Goal: Information Seeking & Learning: Learn about a topic

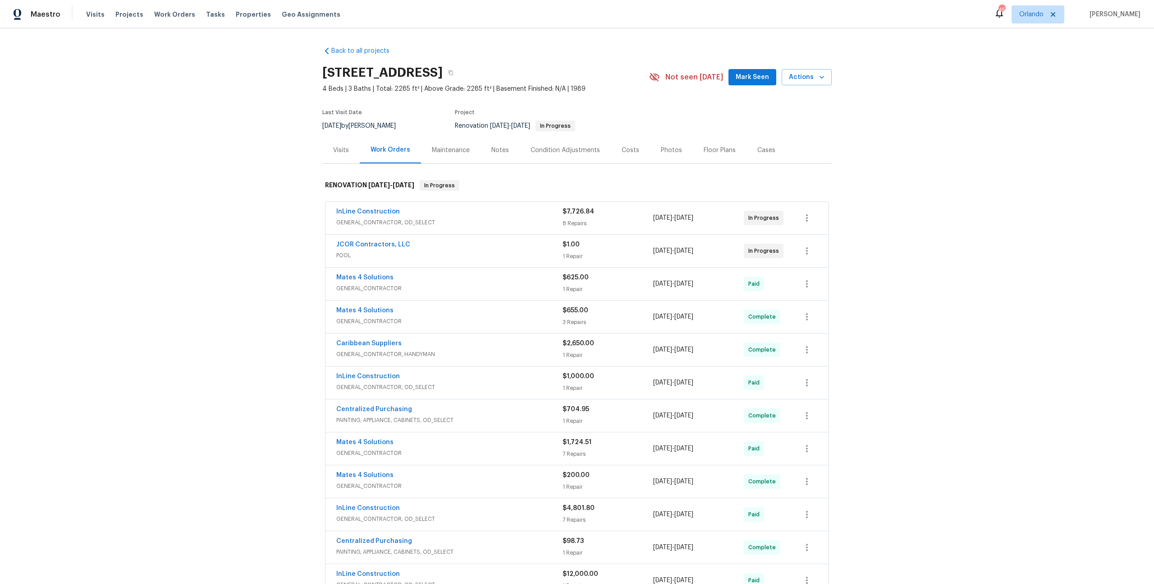
click at [239, 201] on div "Back to all projects [STREET_ADDRESS] 4 Beds | 3 Baths | Total: 2285 ft² | Abov…" at bounding box center [577, 305] width 1154 height 555
click at [713, 147] on div "Floor Plans" at bounding box center [720, 150] width 32 height 9
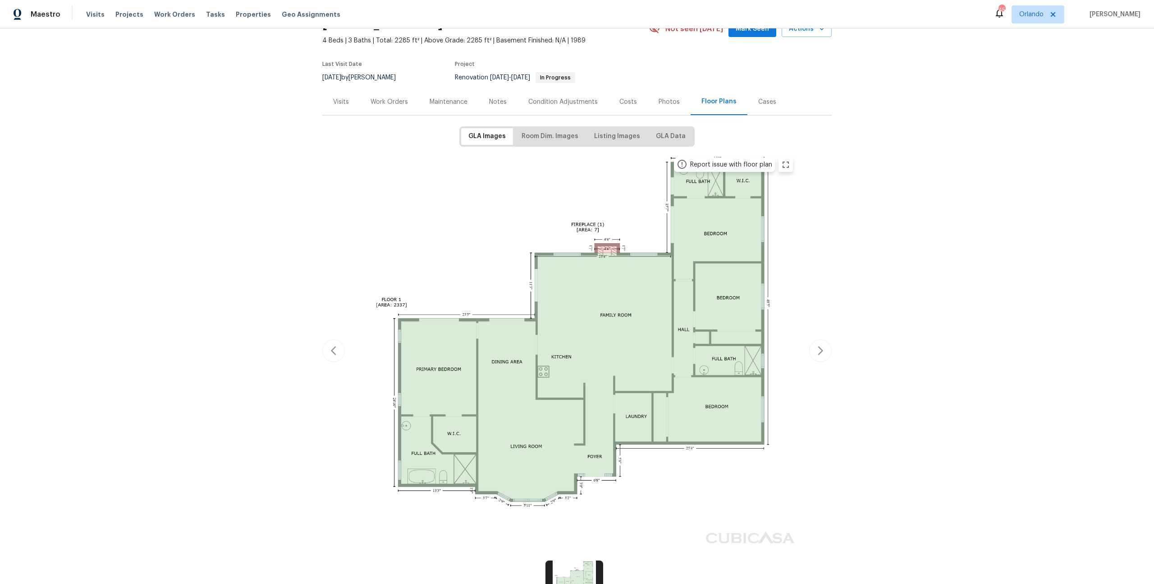
scroll to position [129, 0]
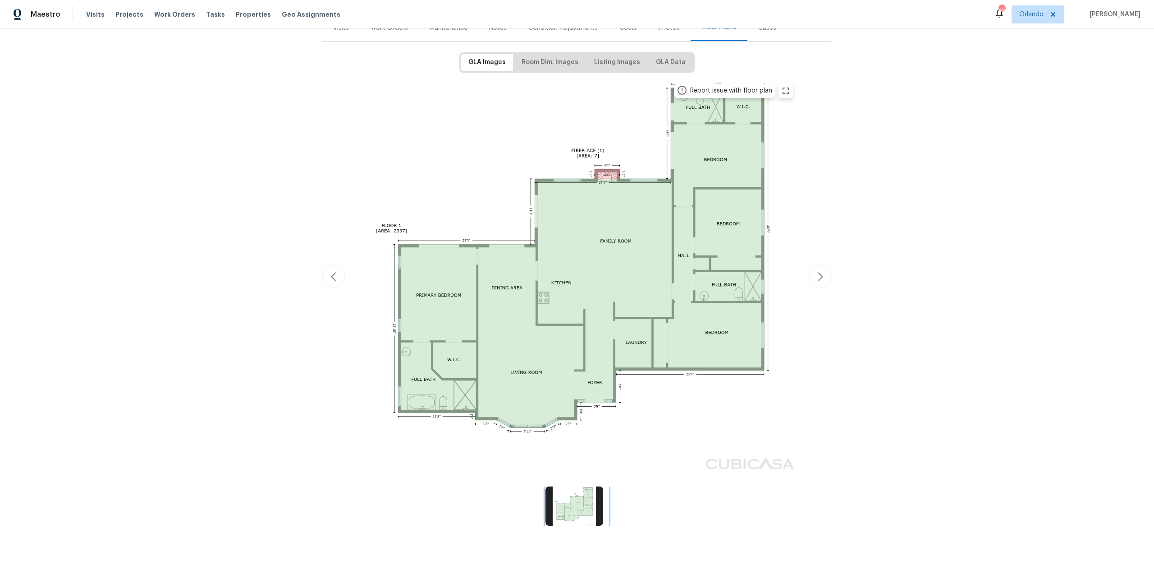
click at [598, 498] on img at bounding box center [575, 505] width 58 height 39
click at [584, 496] on img at bounding box center [575, 505] width 58 height 39
click at [528, 371] on img at bounding box center [577, 275] width 443 height 395
click at [819, 275] on div "Report issue with floor plan" at bounding box center [577, 277] width 510 height 398
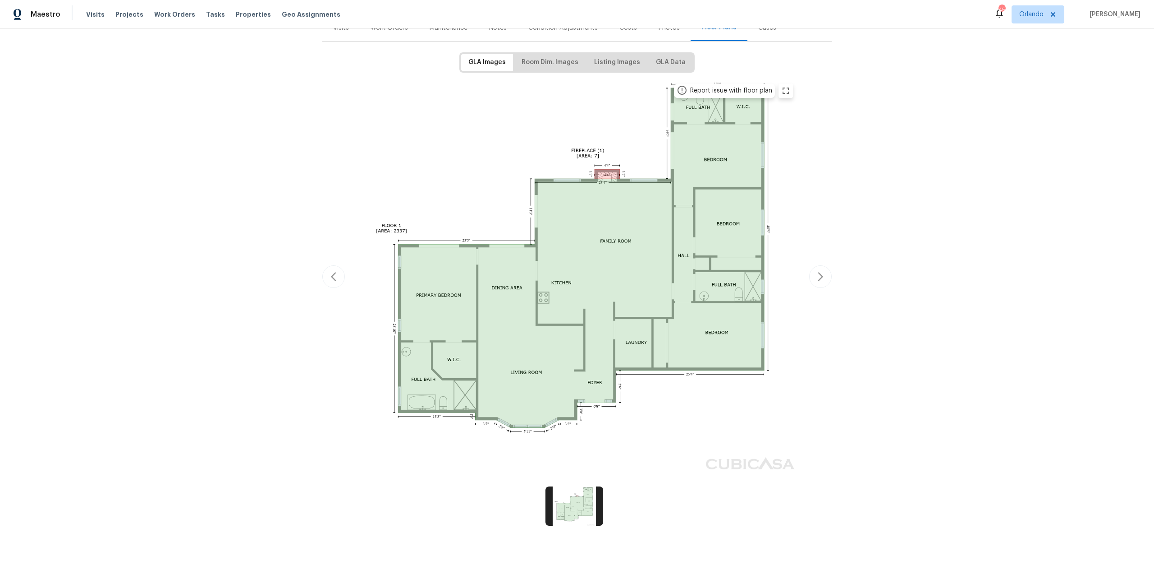
click at [820, 269] on div "Report issue with floor plan" at bounding box center [577, 277] width 510 height 398
click at [322, 268] on div "Report issue with floor plan" at bounding box center [577, 277] width 510 height 398
click at [323, 267] on div "Report issue with floor plan" at bounding box center [577, 277] width 510 height 398
click at [324, 267] on div "Report issue with floor plan" at bounding box center [577, 277] width 510 height 398
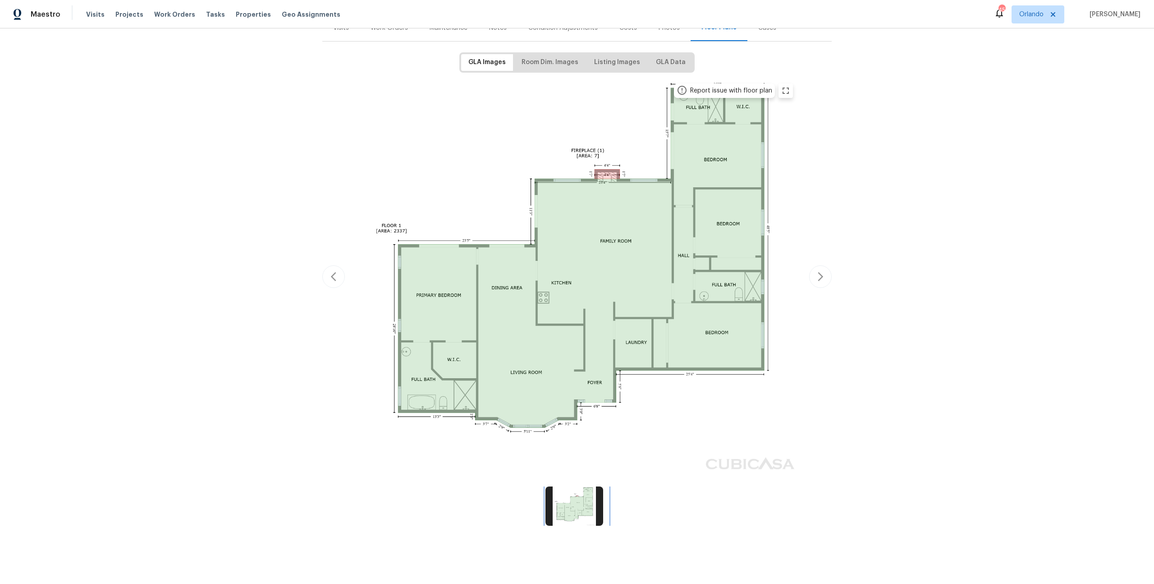
click at [562, 512] on img at bounding box center [575, 505] width 58 height 39
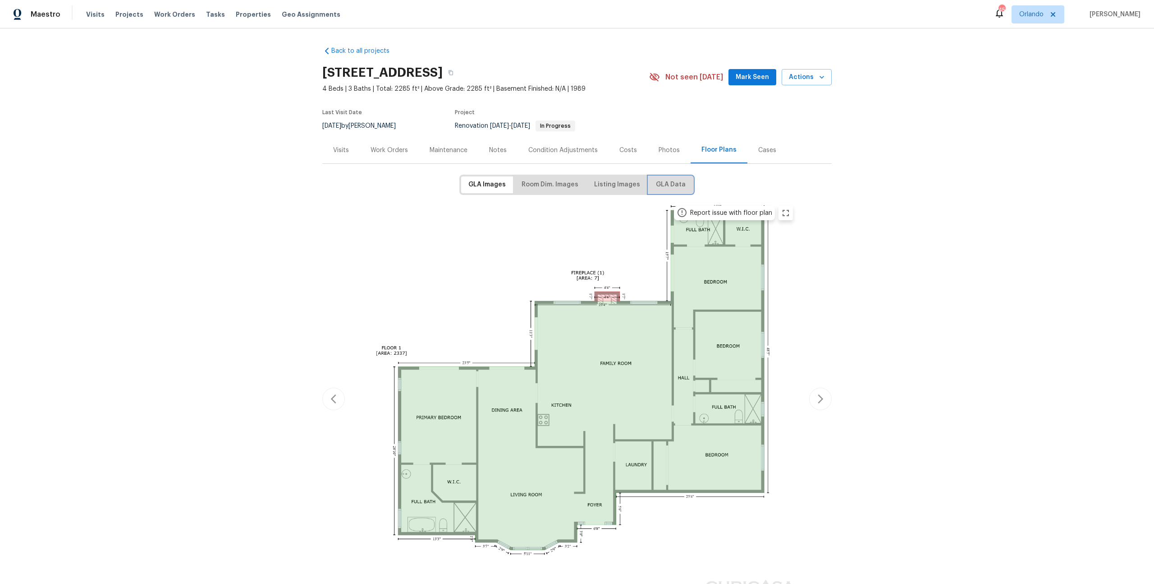
click at [656, 189] on span "GLA Data" at bounding box center [671, 184] width 30 height 11
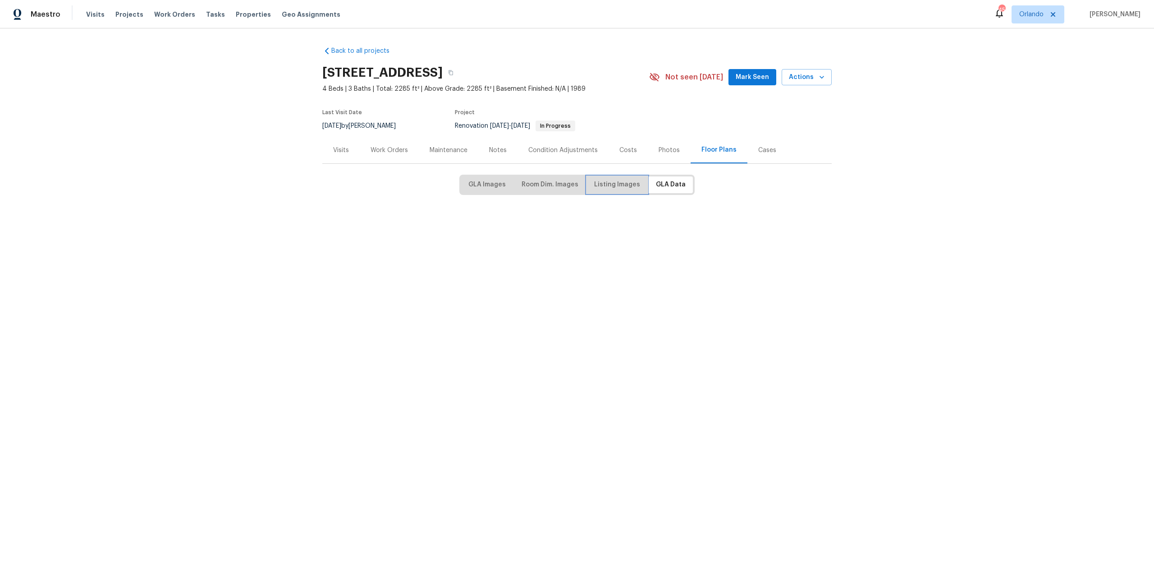
click at [596, 188] on span "Listing Images" at bounding box center [617, 184] width 46 height 11
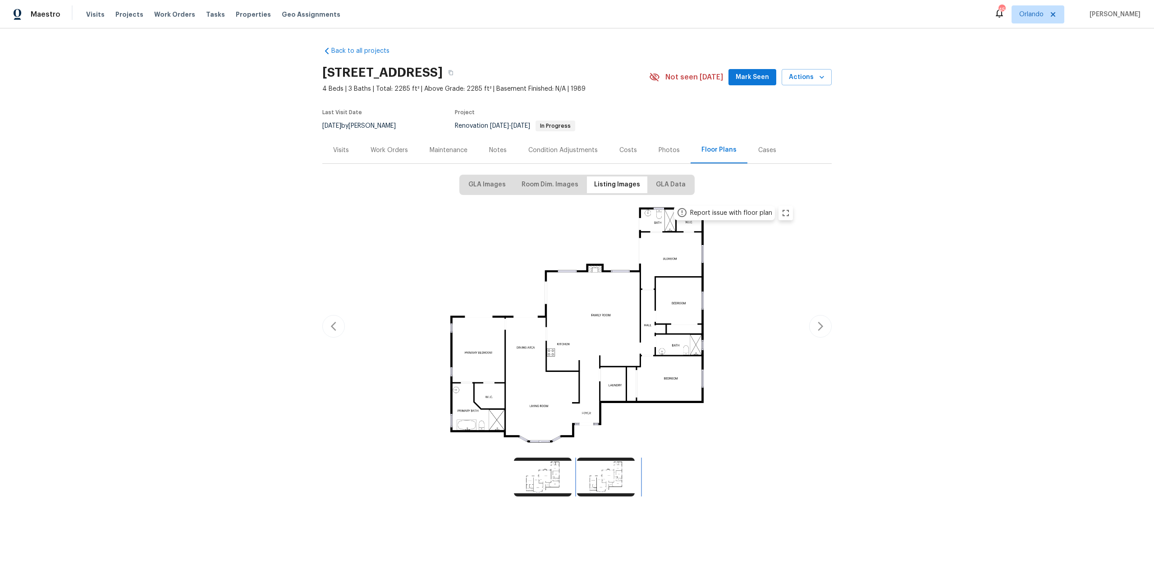
click at [607, 475] on img at bounding box center [606, 476] width 58 height 39
click at [552, 475] on img at bounding box center [543, 476] width 58 height 39
click at [587, 477] on img at bounding box center [606, 476] width 58 height 39
click at [541, 474] on img at bounding box center [543, 476] width 58 height 39
click at [667, 189] on span "GLA Data" at bounding box center [671, 184] width 30 height 11
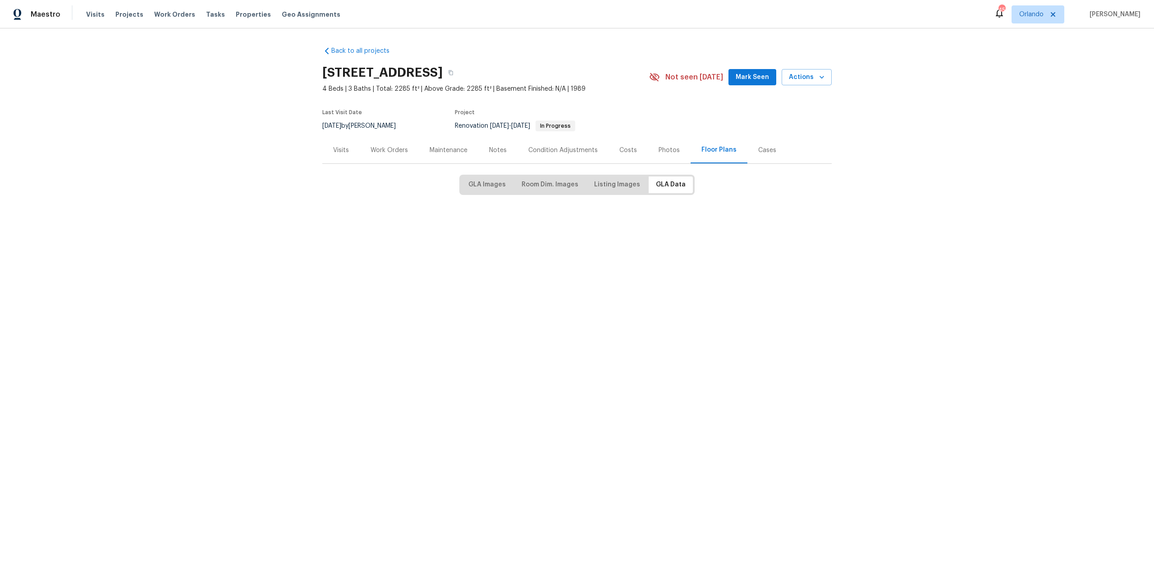
click at [547, 196] on div "GLA Images Room Dim. Images Listing Images GLA Data" at bounding box center [577, 188] width 510 height 26
click at [547, 192] on button "Room Dim. Images" at bounding box center [550, 184] width 71 height 17
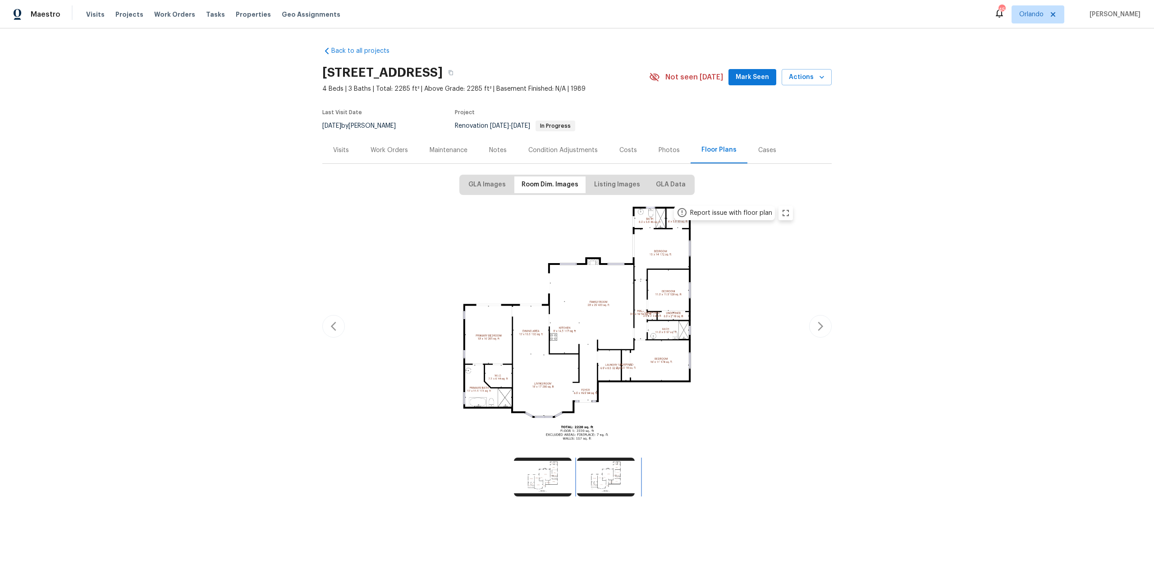
click at [581, 482] on img at bounding box center [606, 476] width 58 height 39
click at [550, 482] on img at bounding box center [543, 476] width 58 height 39
click at [489, 186] on span "GLA Images" at bounding box center [487, 184] width 37 height 11
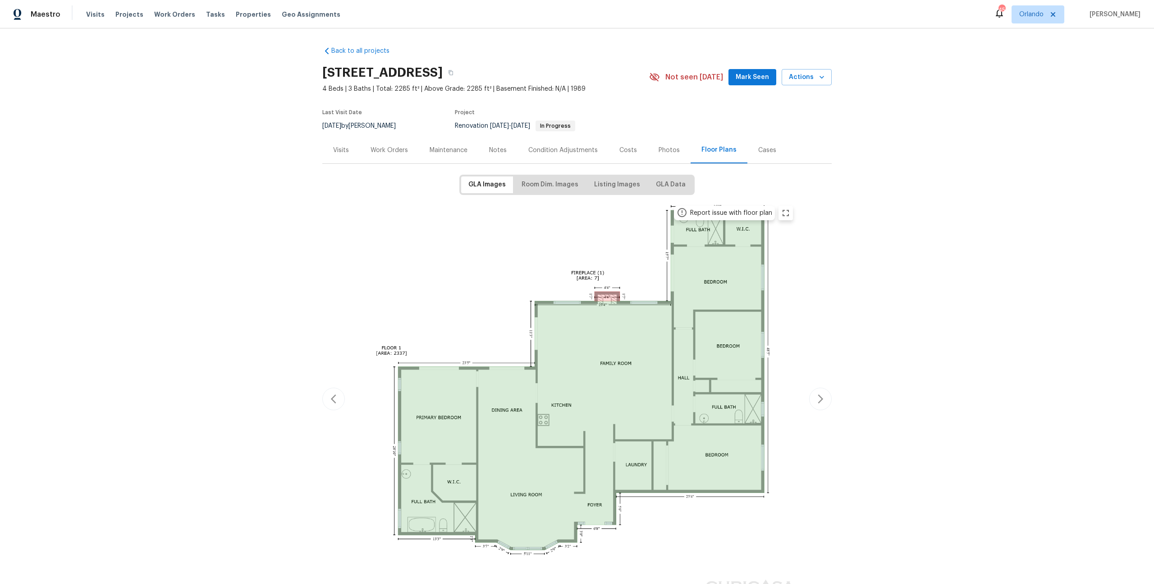
click at [766, 151] on div "Cases" at bounding box center [768, 150] width 18 height 9
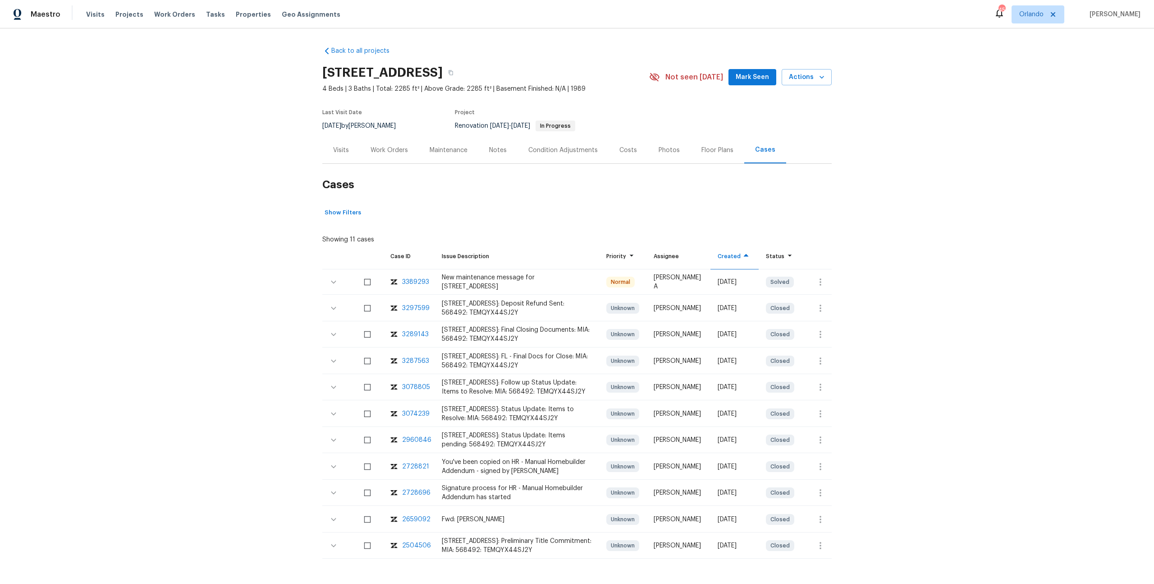
click at [345, 148] on div "Visits" at bounding box center [340, 150] width 37 height 27
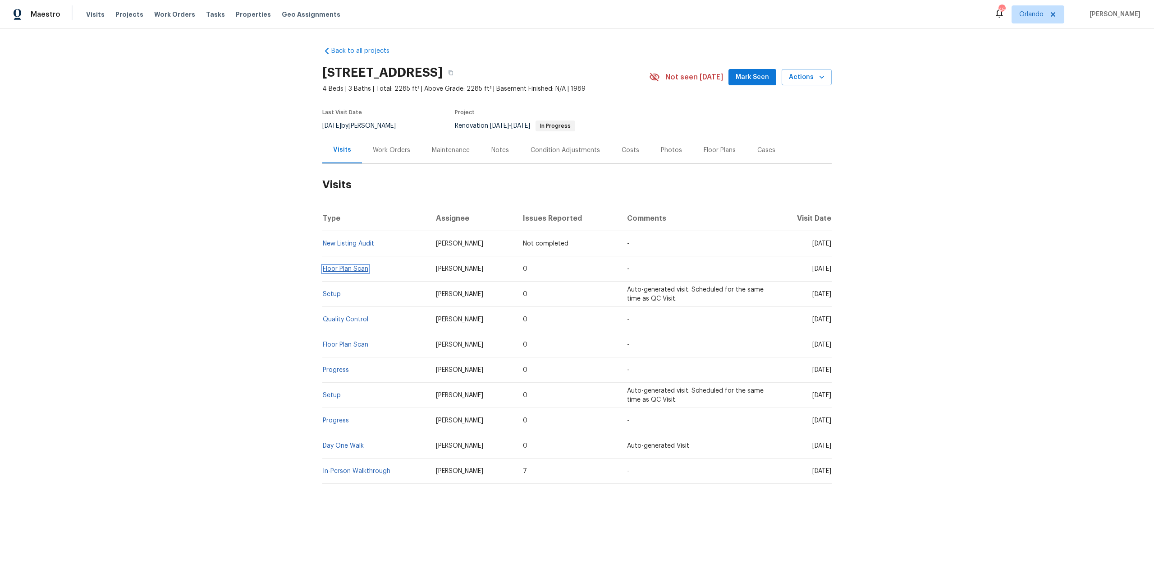
click at [348, 267] on link "Floor Plan Scan" at bounding box center [346, 269] width 46 height 6
click at [363, 244] on link "New Listing Audit" at bounding box center [348, 243] width 51 height 6
